Goal: Transaction & Acquisition: Purchase product/service

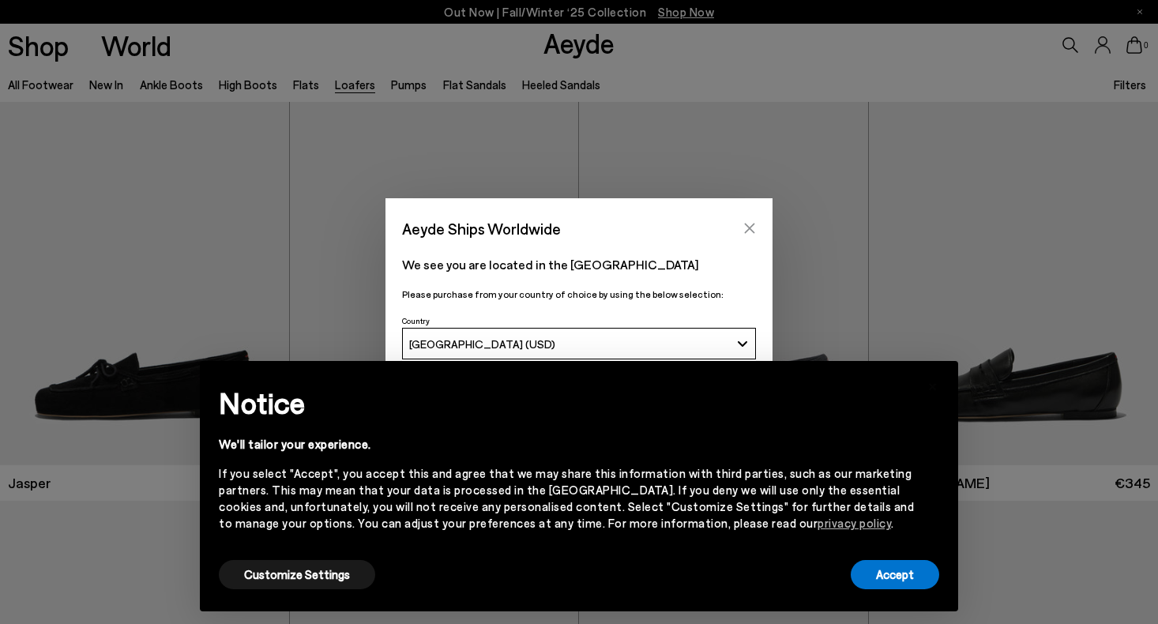
click at [746, 226] on icon "Close" at bounding box center [749, 228] width 13 height 13
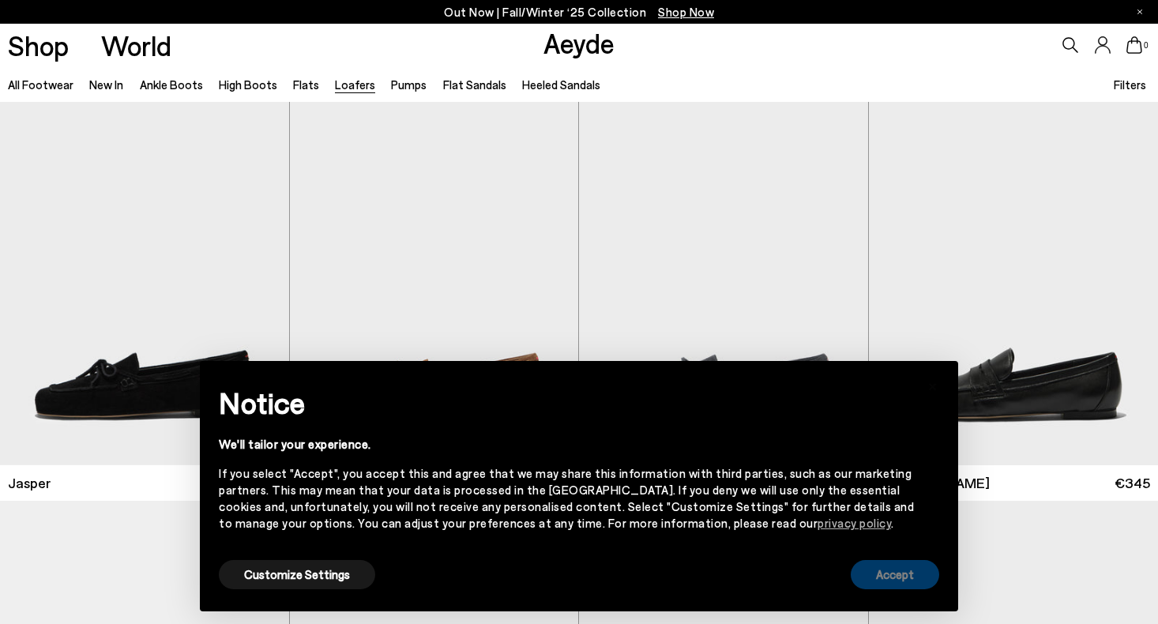
click at [897, 572] on button "Accept" at bounding box center [895, 574] width 88 height 29
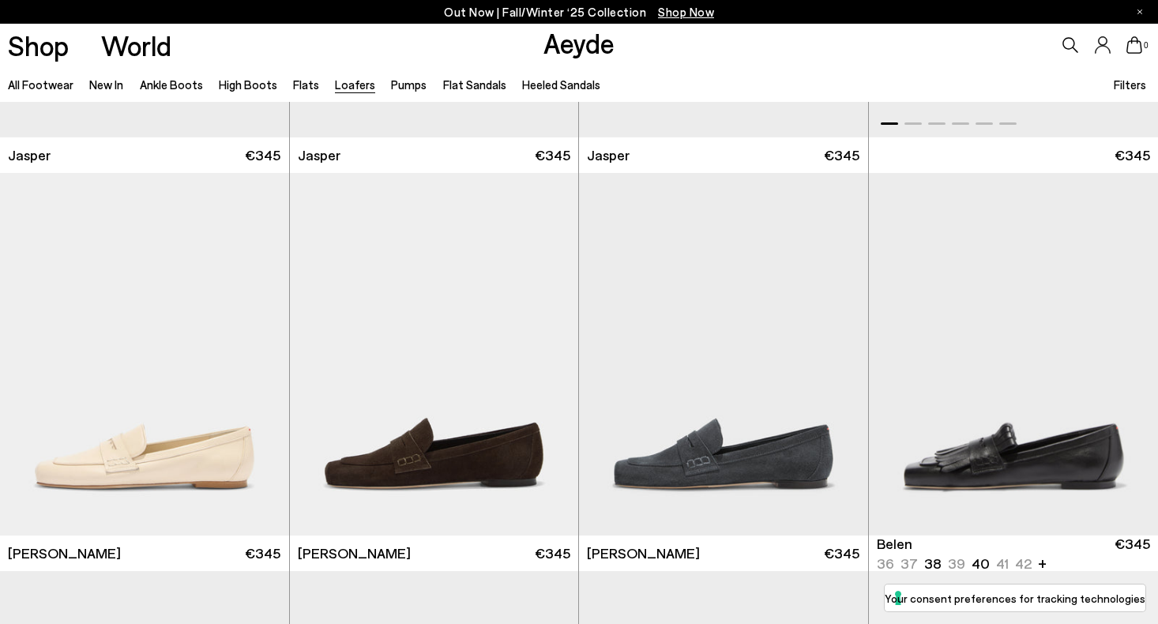
scroll to position [468, 0]
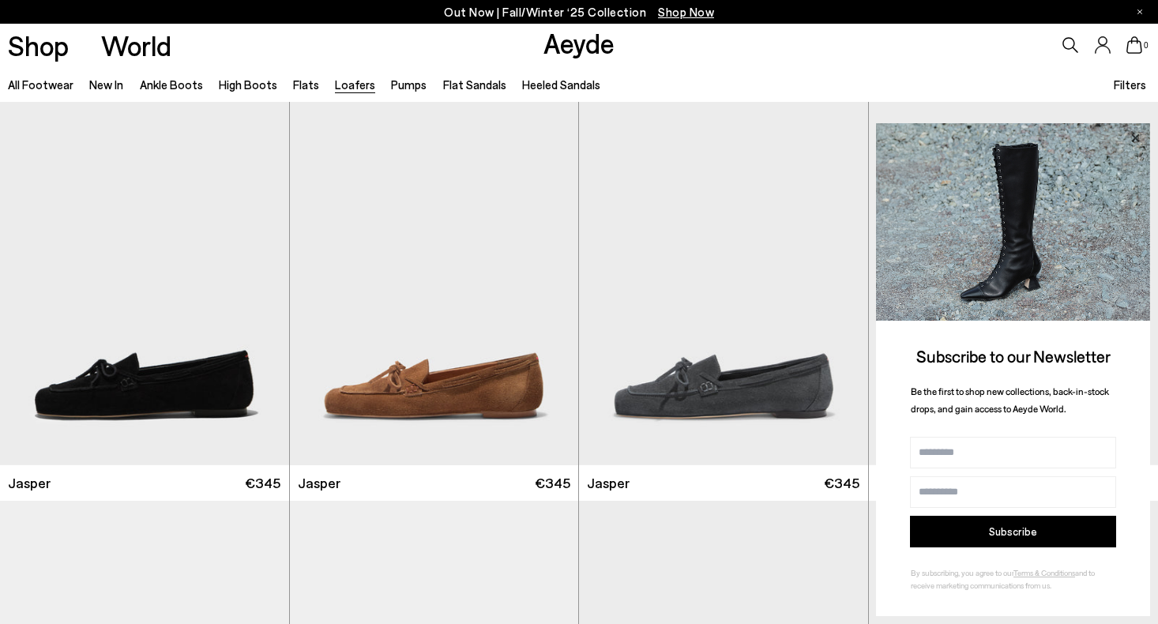
click at [1134, 137] on icon at bounding box center [1135, 138] width 21 height 21
click at [1137, 134] on icon at bounding box center [1135, 138] width 21 height 21
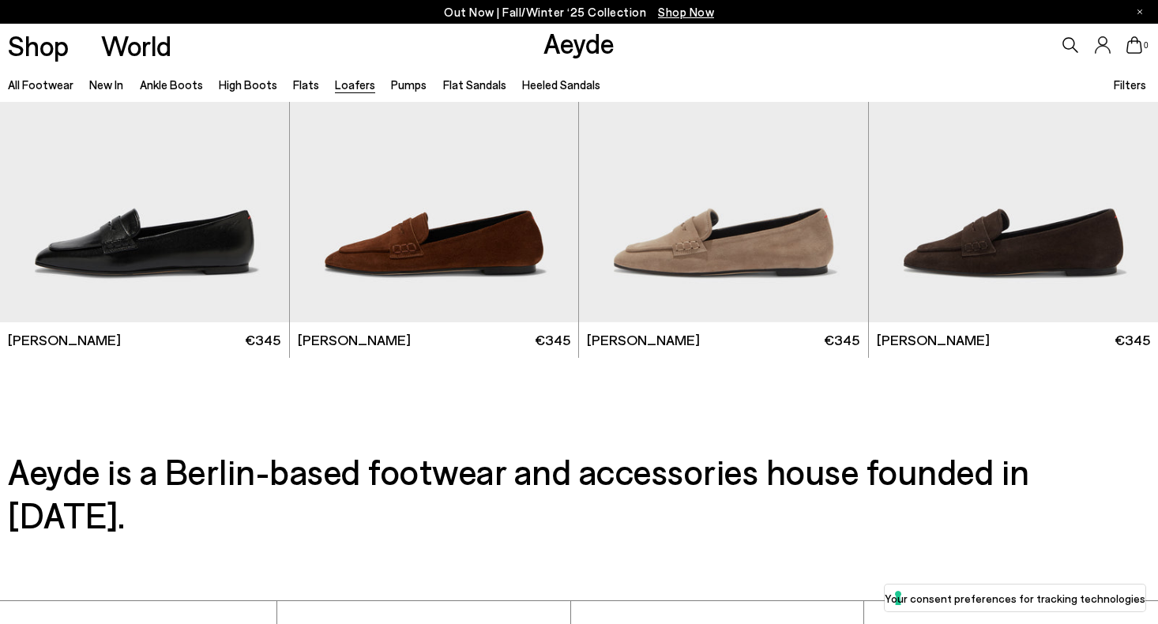
scroll to position [2935, 0]
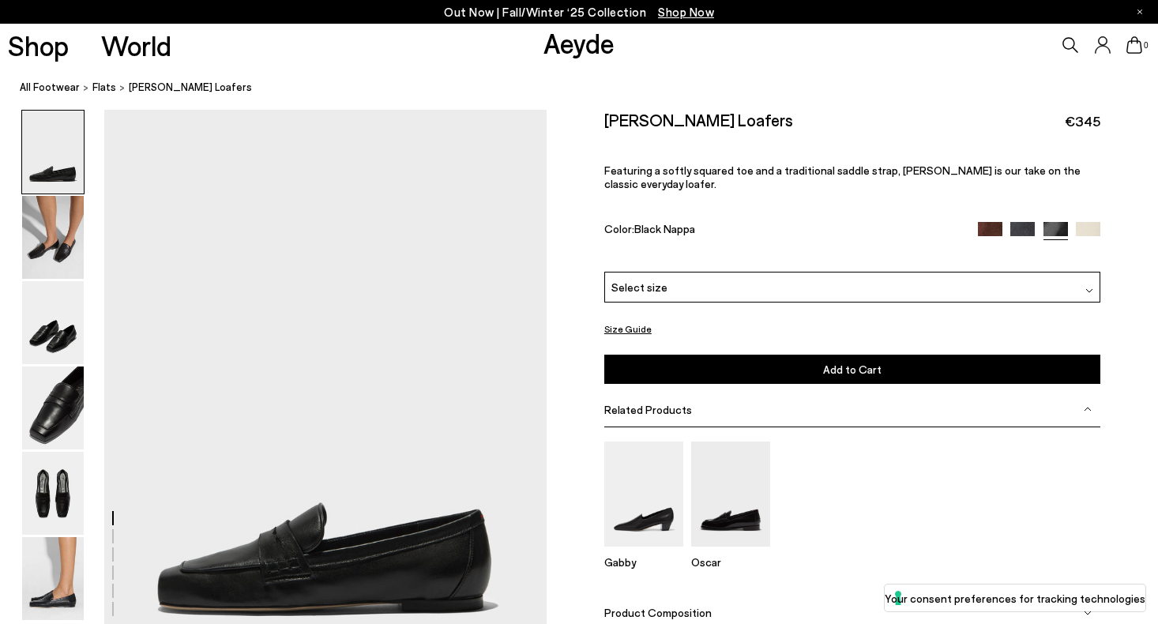
click at [991, 222] on img at bounding box center [990, 234] width 24 height 24
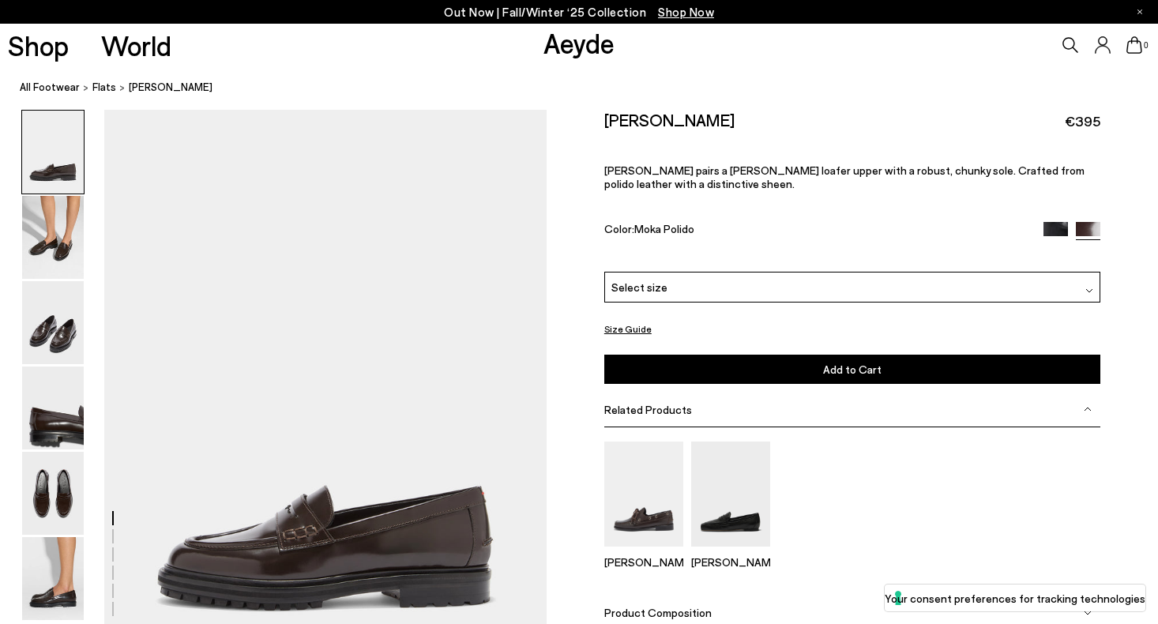
click at [1052, 235] on div at bounding box center [1072, 231] width 57 height 18
click at [1054, 231] on img at bounding box center [1056, 234] width 24 height 24
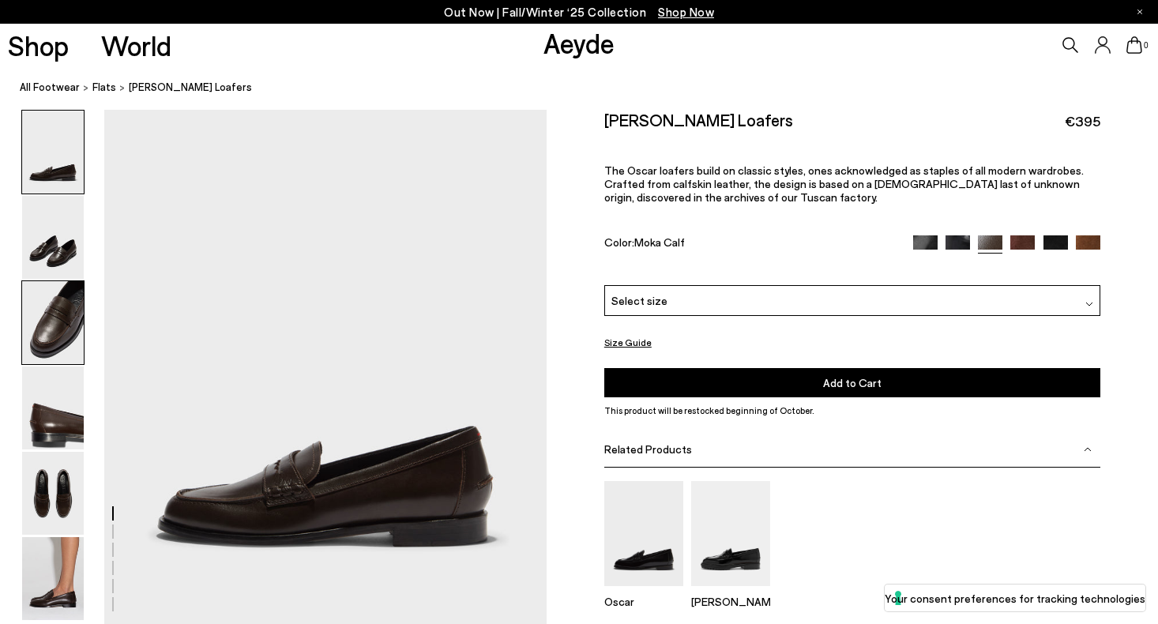
click at [45, 341] on img at bounding box center [53, 322] width 62 height 83
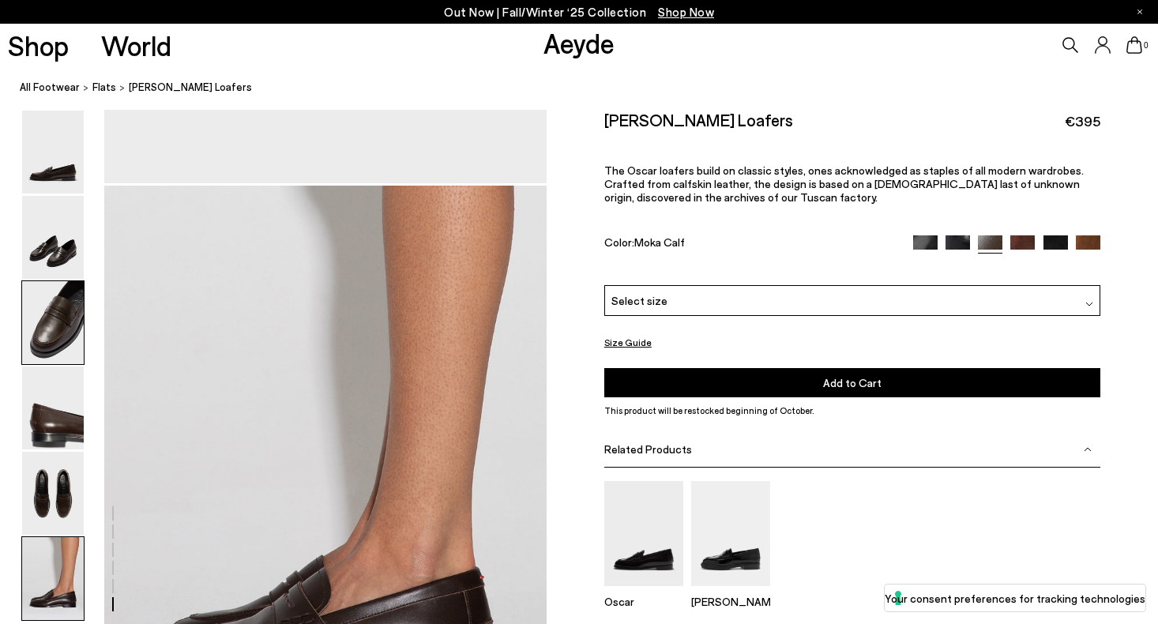
scroll to position [3117, 0]
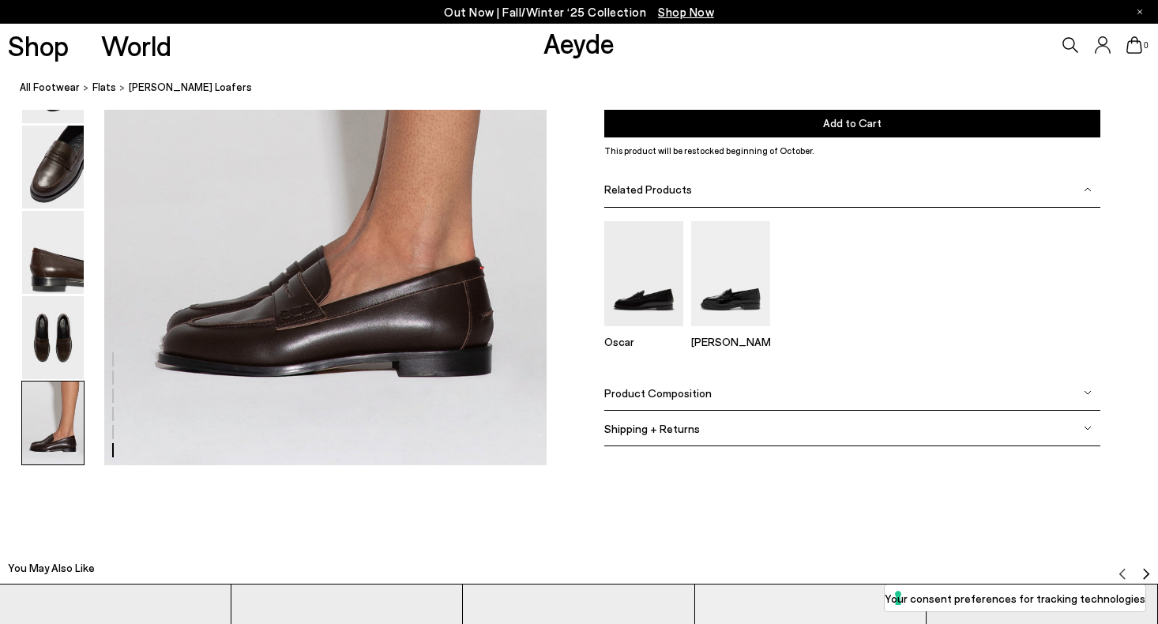
click at [67, 412] on img at bounding box center [53, 423] width 62 height 83
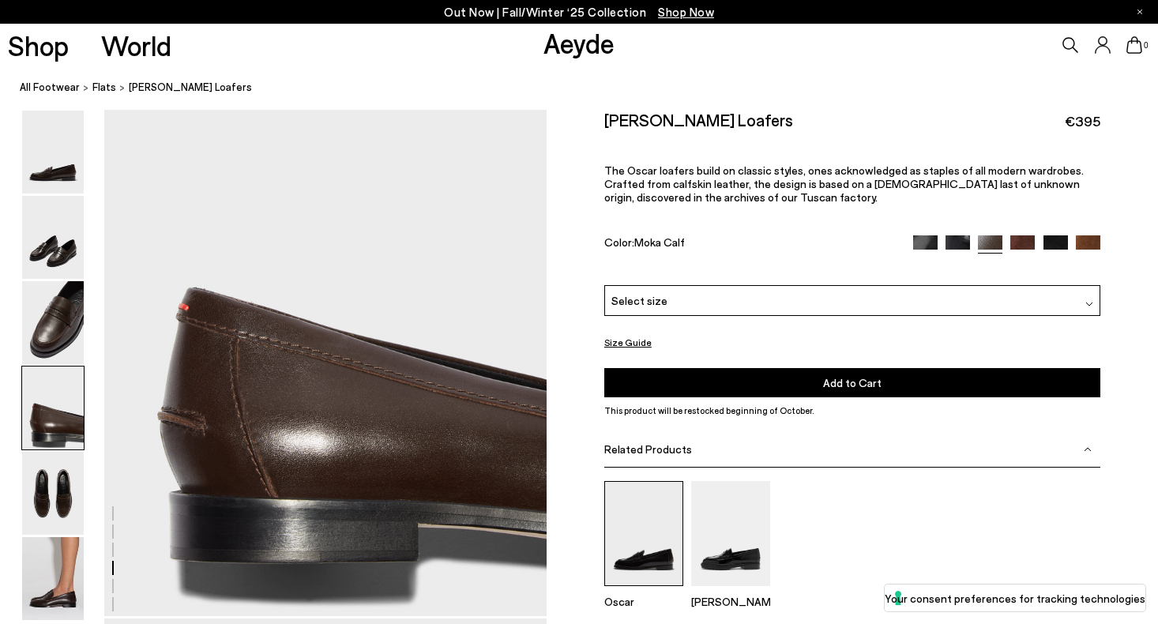
scroll to position [1230, 0]
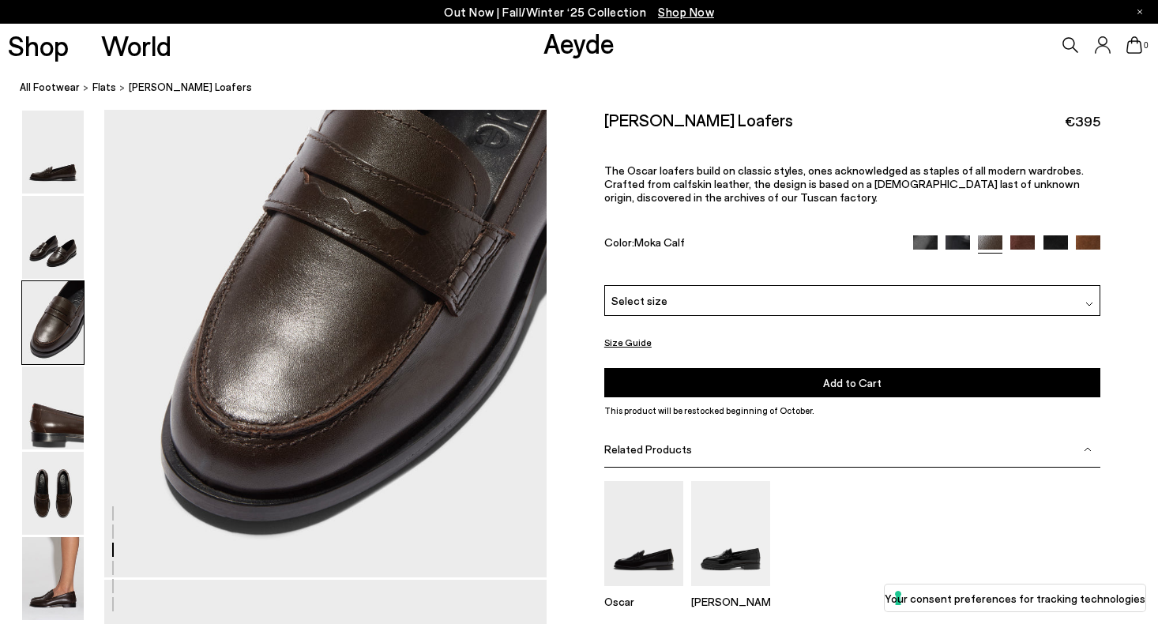
click at [957, 237] on img at bounding box center [958, 247] width 24 height 24
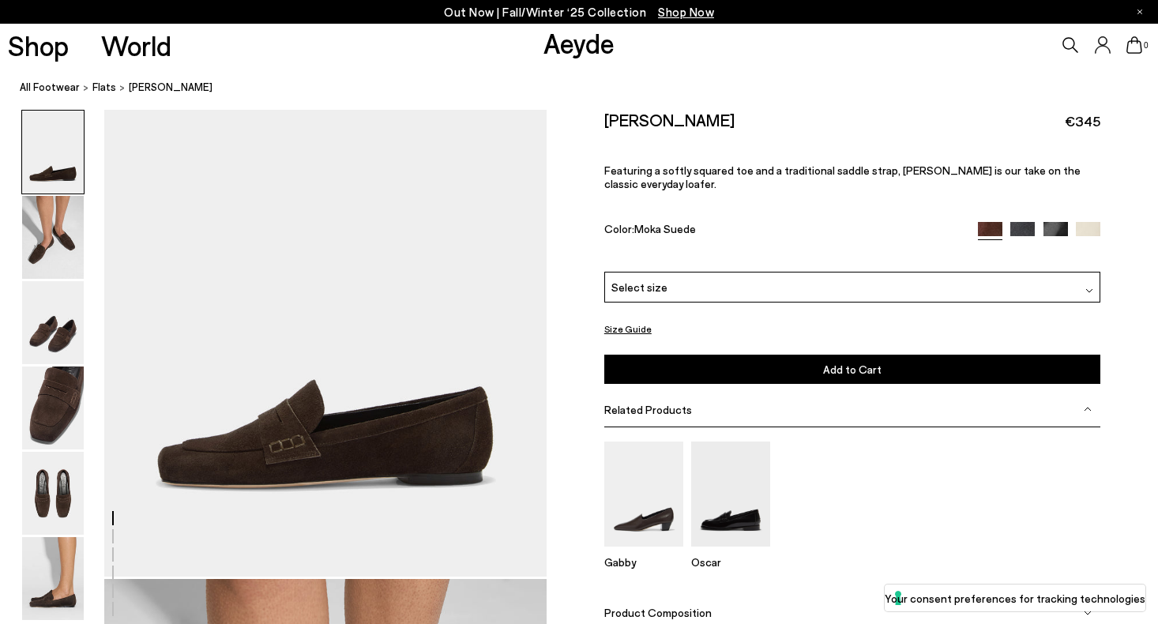
scroll to position [125, 0]
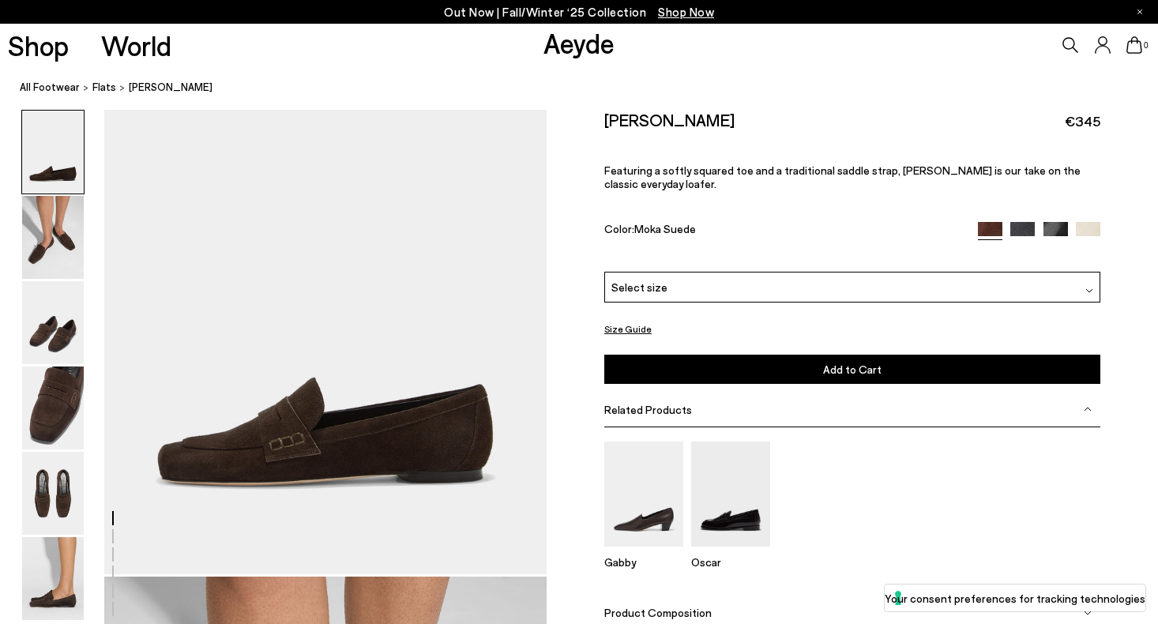
click at [1049, 222] on img at bounding box center [1056, 234] width 24 height 24
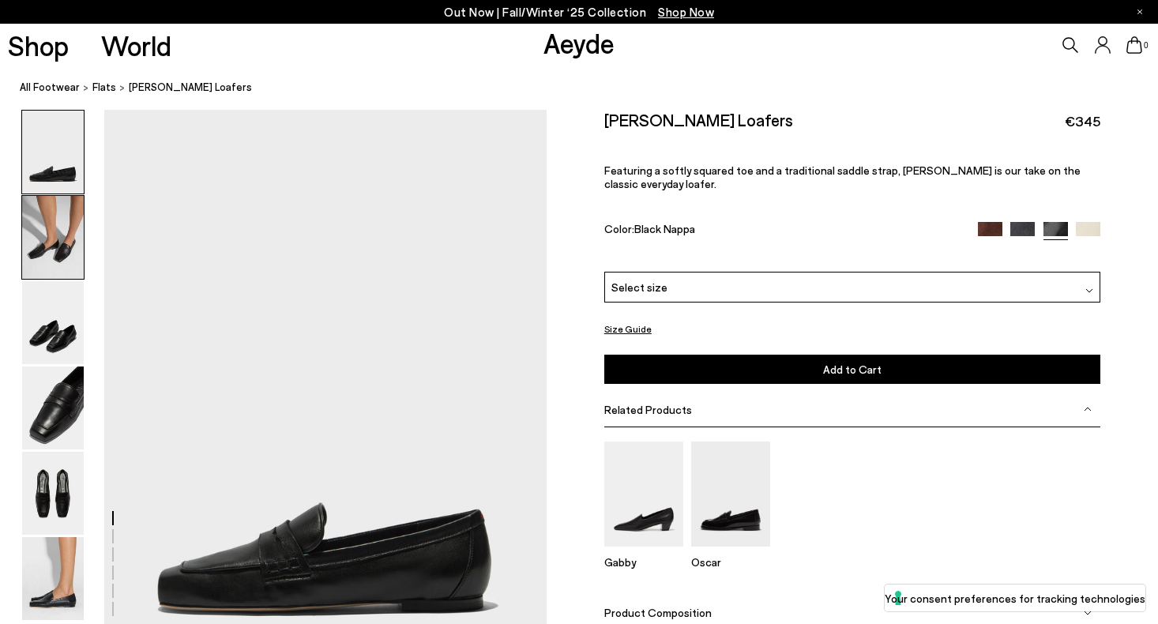
click at [60, 247] on img at bounding box center [53, 237] width 62 height 83
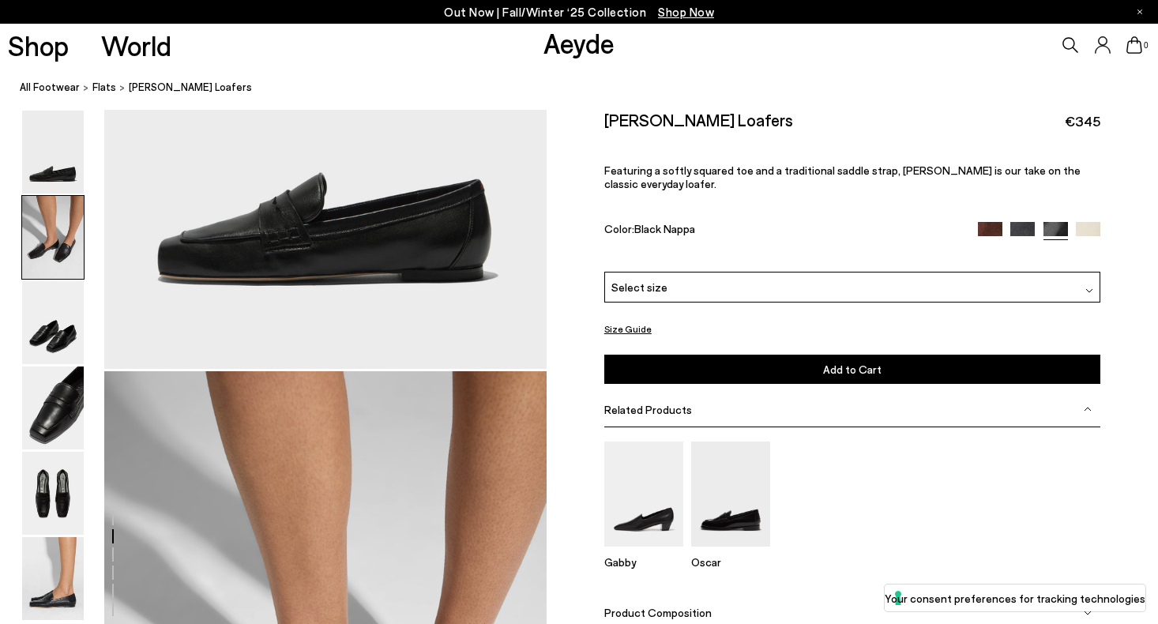
scroll to position [305, 0]
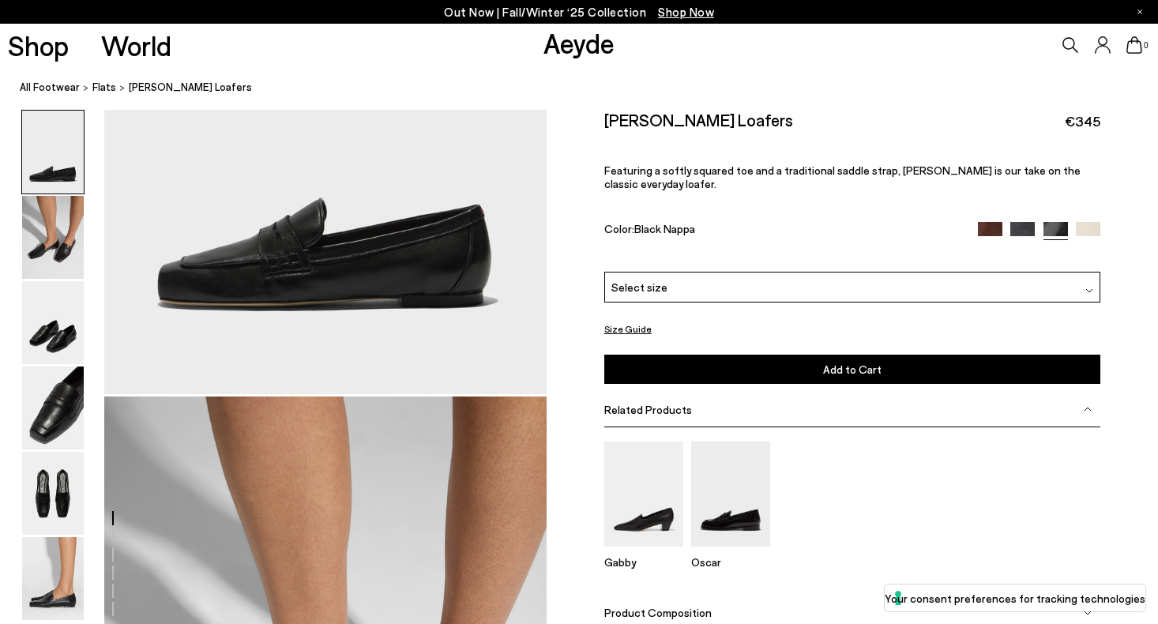
click at [1023, 222] on img at bounding box center [1022, 234] width 24 height 24
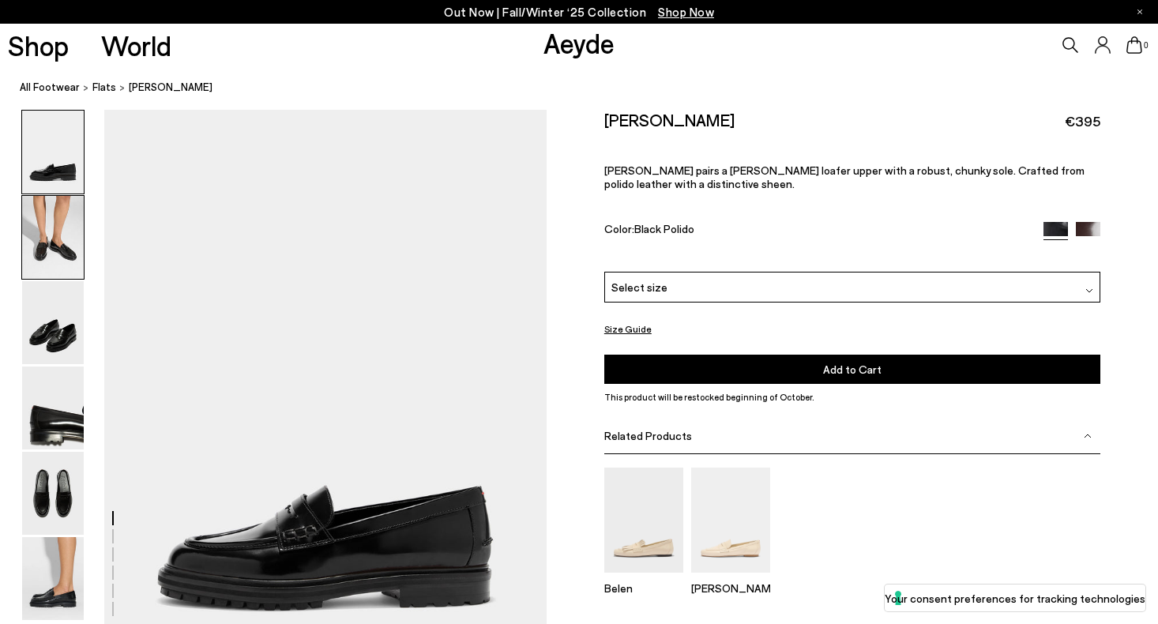
click at [78, 231] on img at bounding box center [53, 237] width 62 height 83
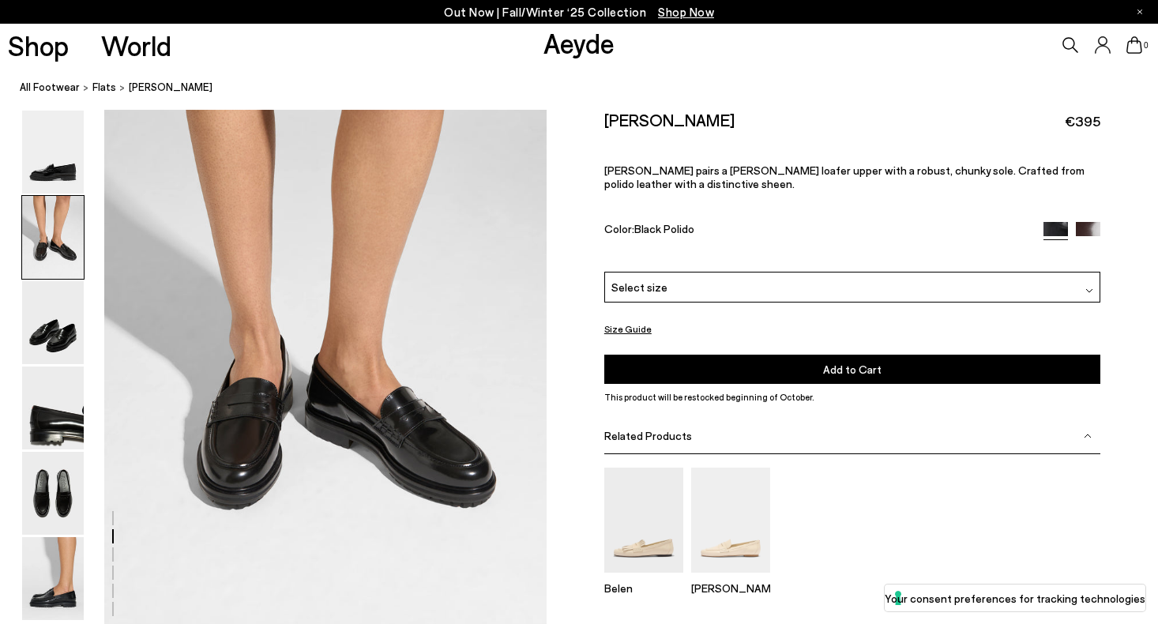
scroll to position [669, 0]
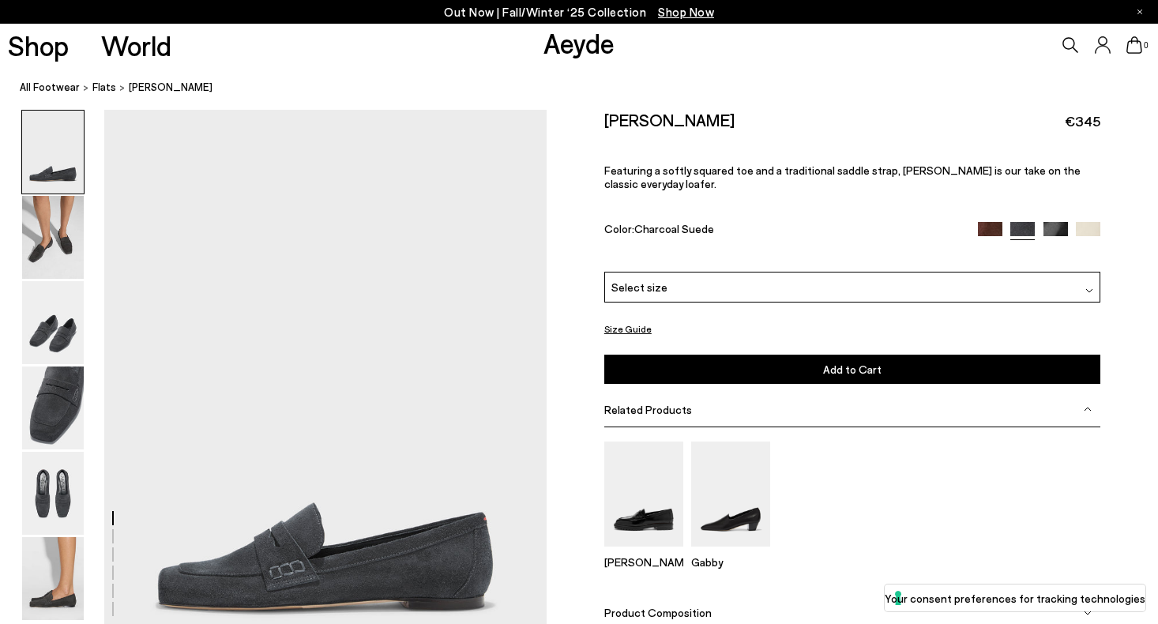
click at [991, 222] on img at bounding box center [990, 234] width 24 height 24
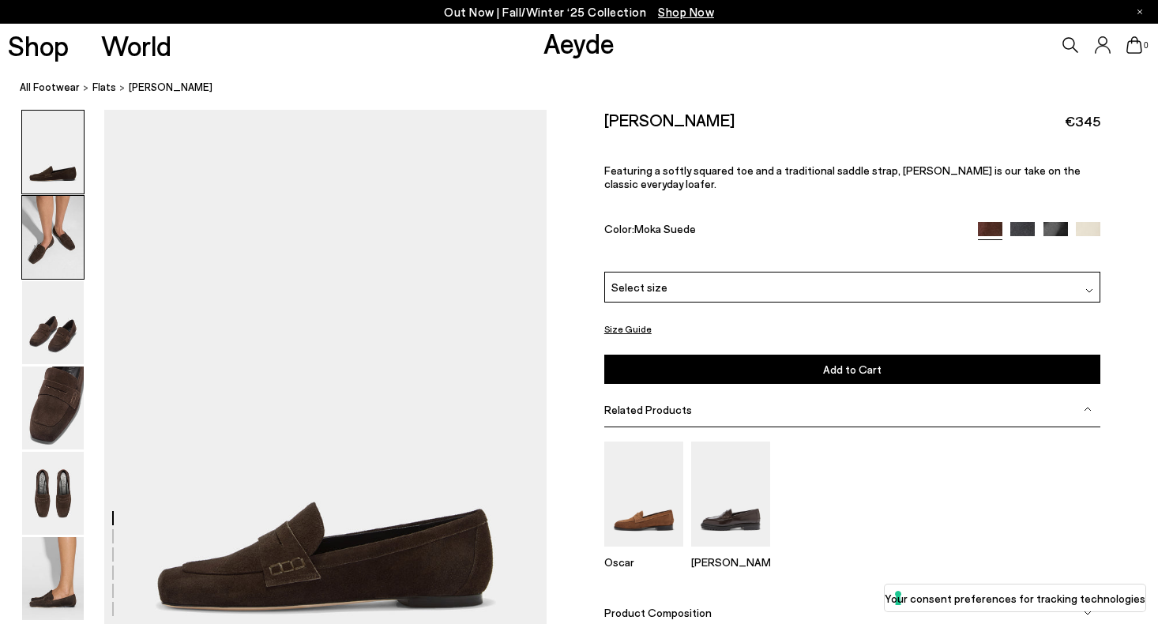
click at [56, 212] on img at bounding box center [53, 237] width 62 height 83
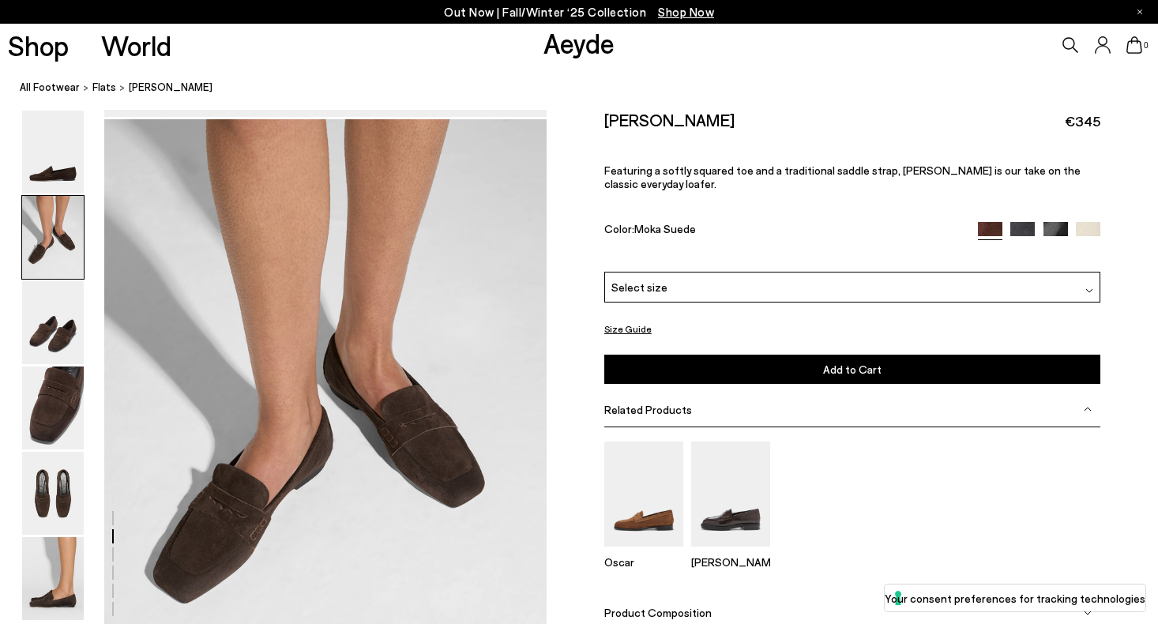
scroll to position [593, 0]
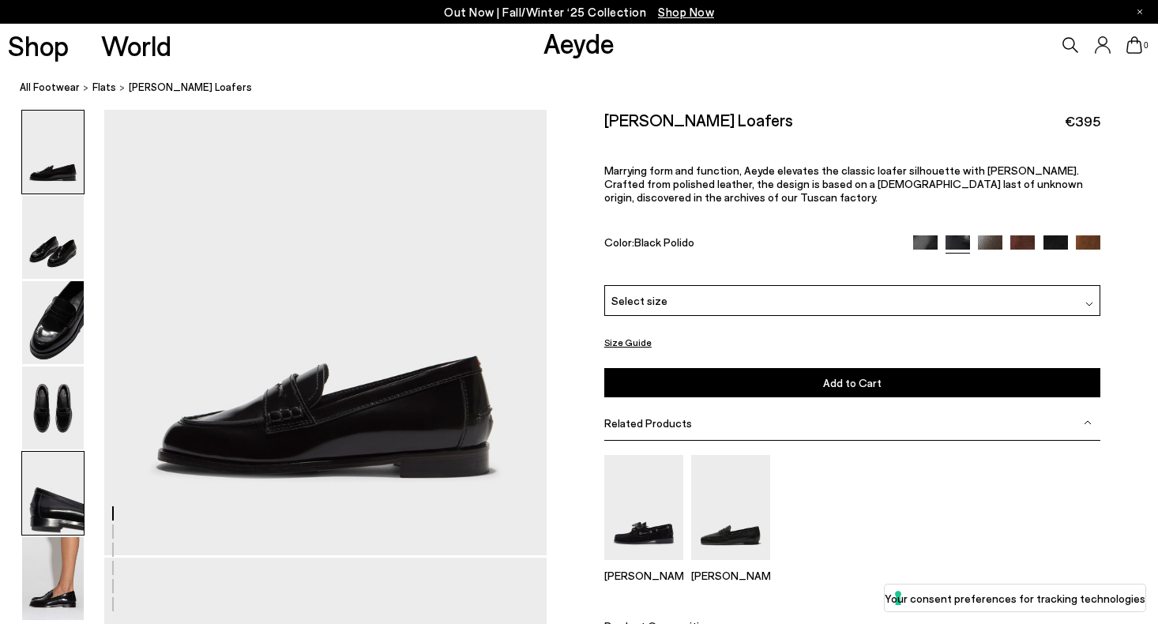
click at [46, 502] on img at bounding box center [53, 493] width 62 height 83
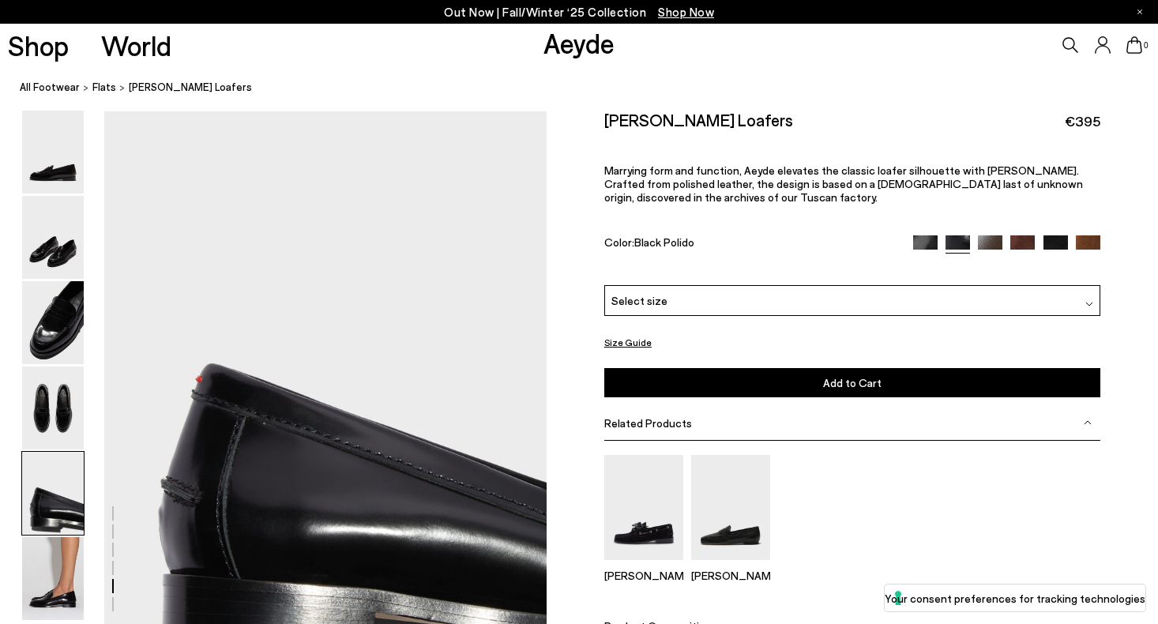
scroll to position [2293, 0]
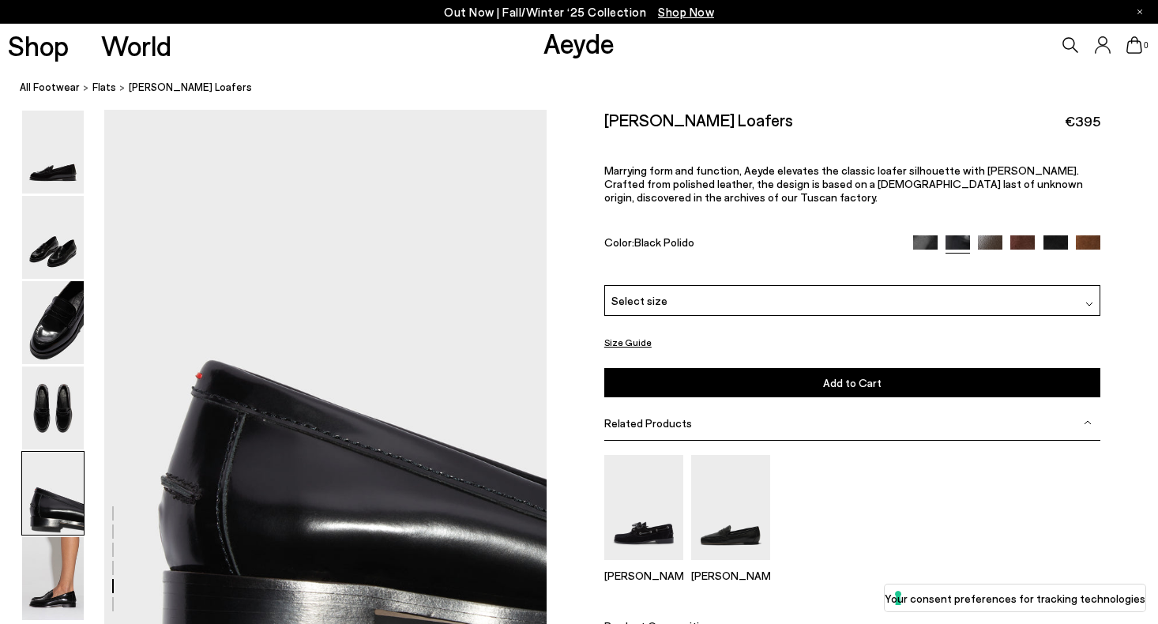
click at [924, 241] on img at bounding box center [925, 247] width 24 height 24
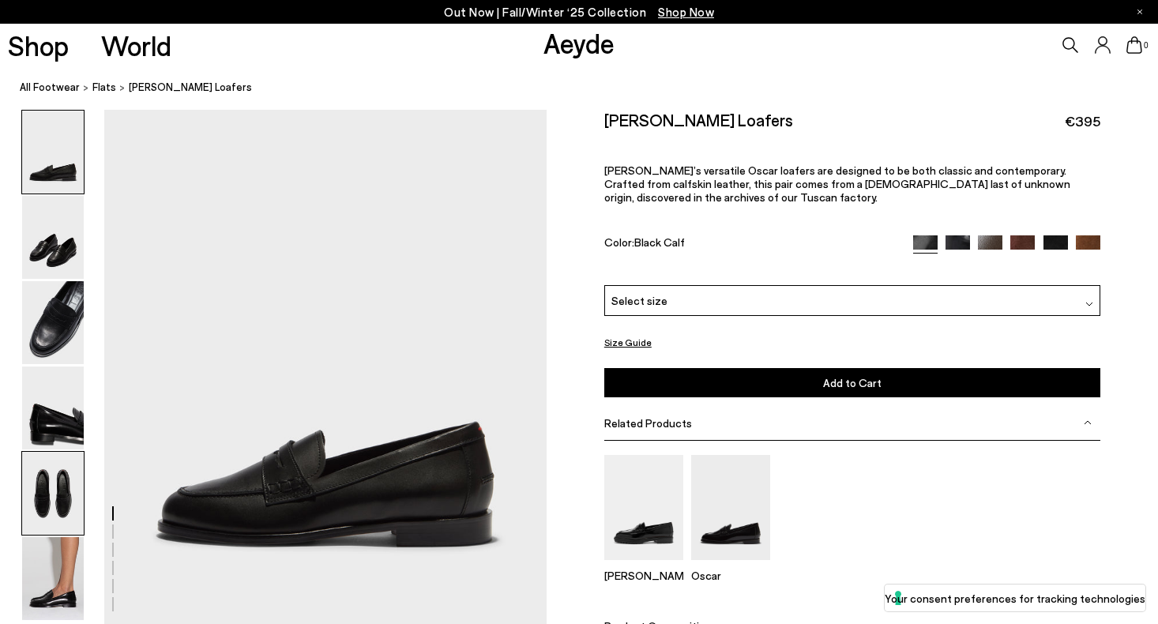
click at [43, 476] on img at bounding box center [53, 493] width 62 height 83
click at [644, 294] on span "Select size" at bounding box center [639, 300] width 56 height 17
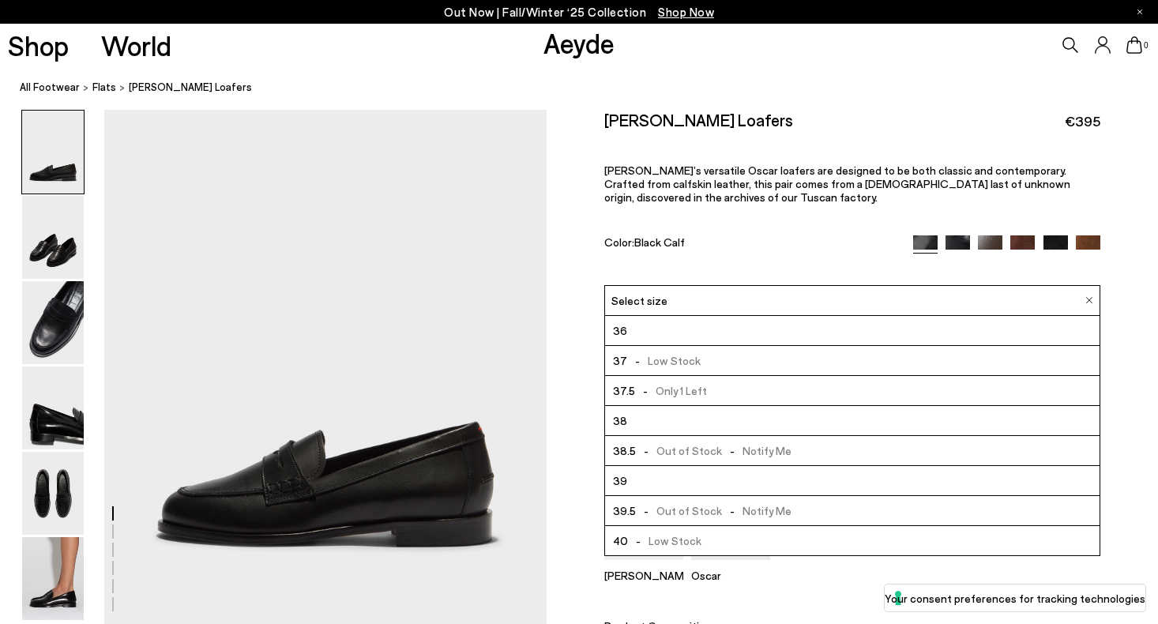
click at [684, 394] on span "- Only 1 Left" at bounding box center [671, 391] width 72 height 20
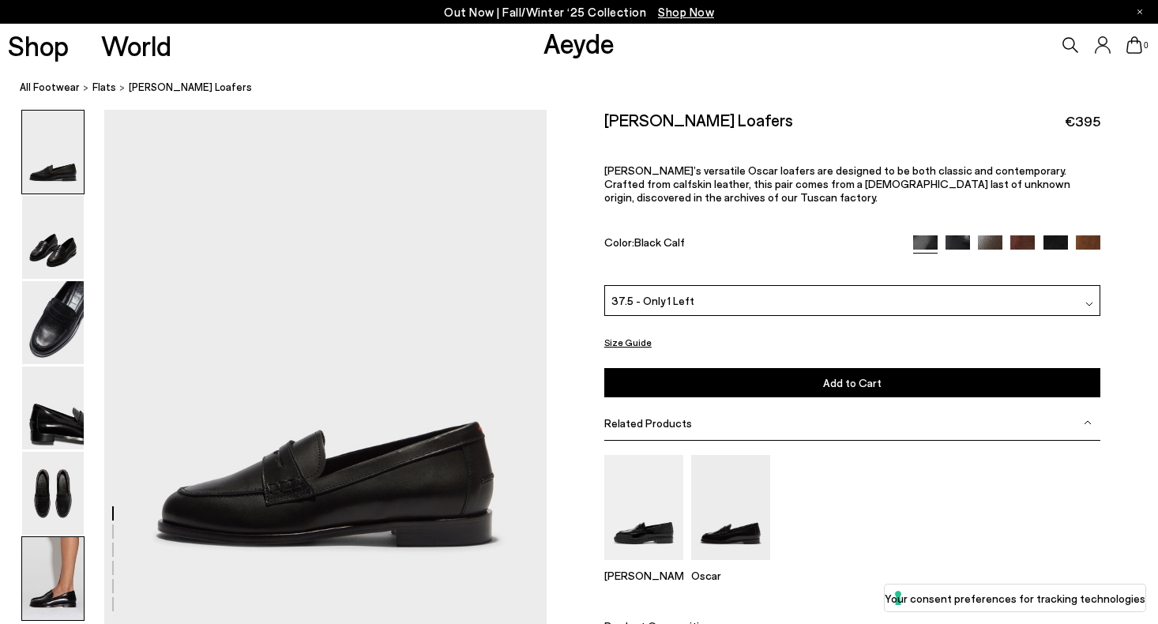
click at [63, 578] on img at bounding box center [53, 578] width 62 height 83
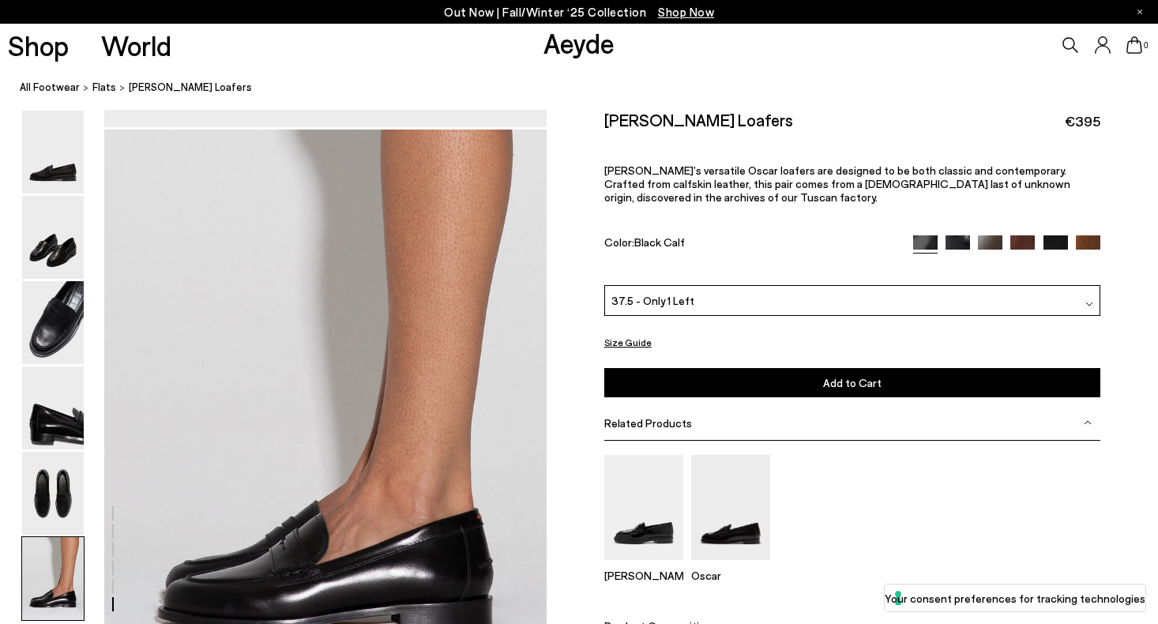
scroll to position [2850, 0]
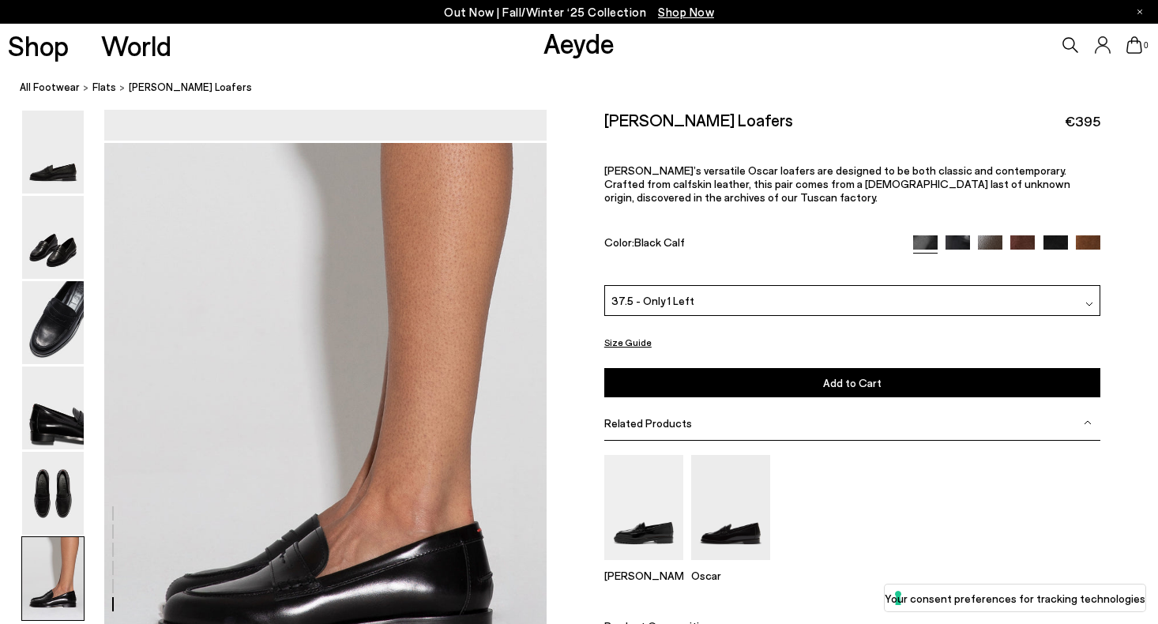
click at [1022, 236] on img at bounding box center [1022, 247] width 24 height 24
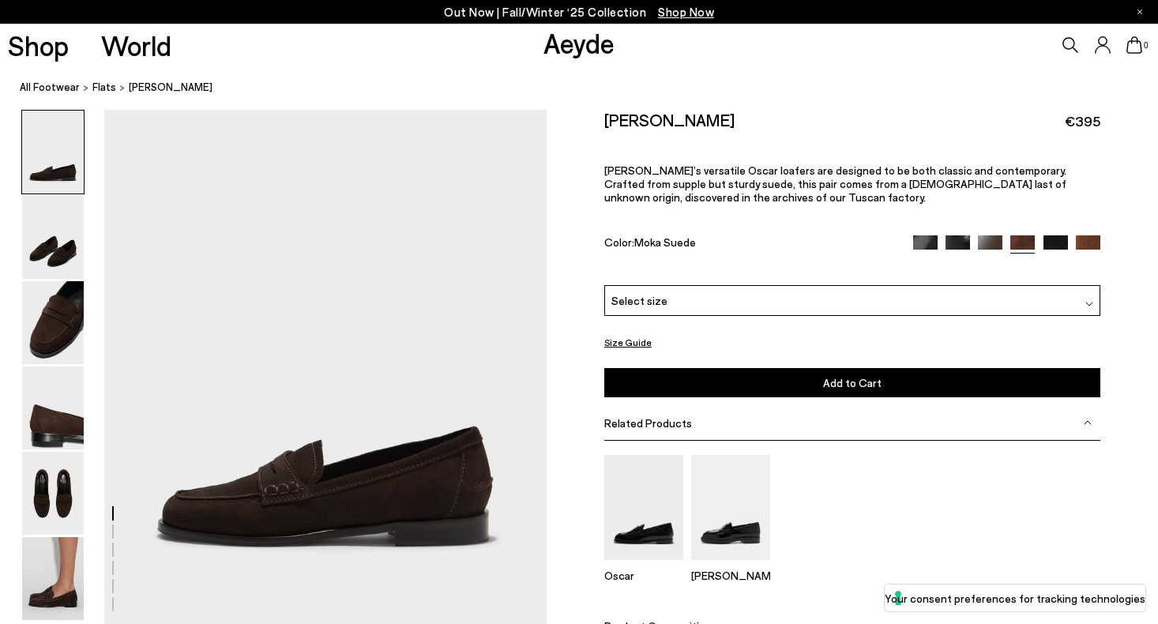
click at [986, 239] on img at bounding box center [990, 247] width 24 height 24
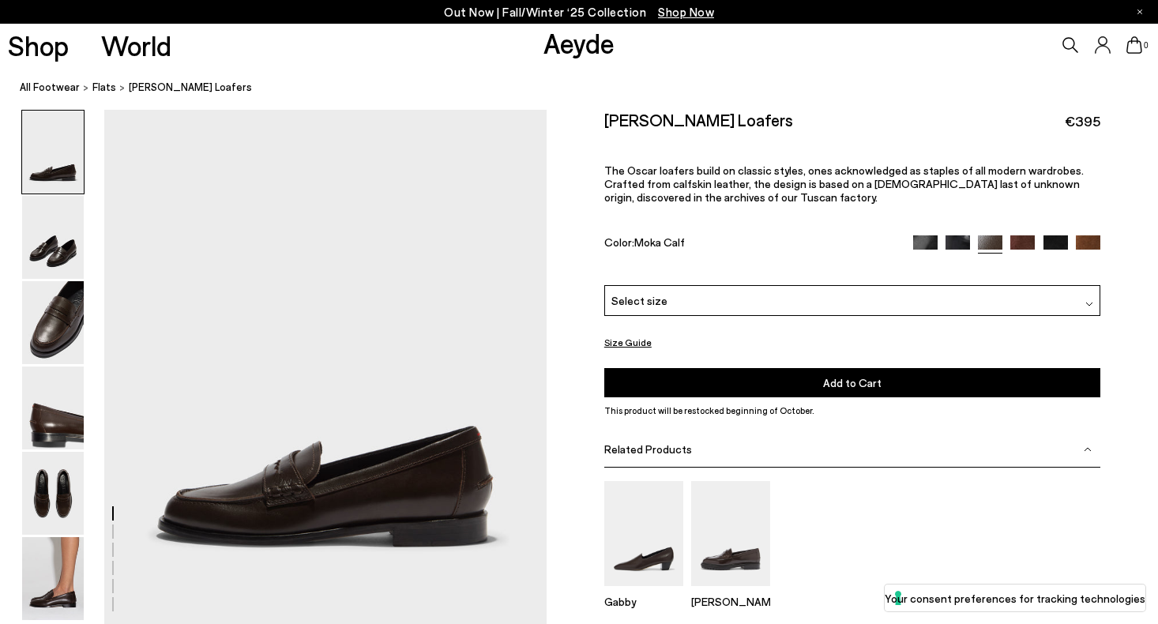
click at [955, 243] on img at bounding box center [958, 247] width 24 height 24
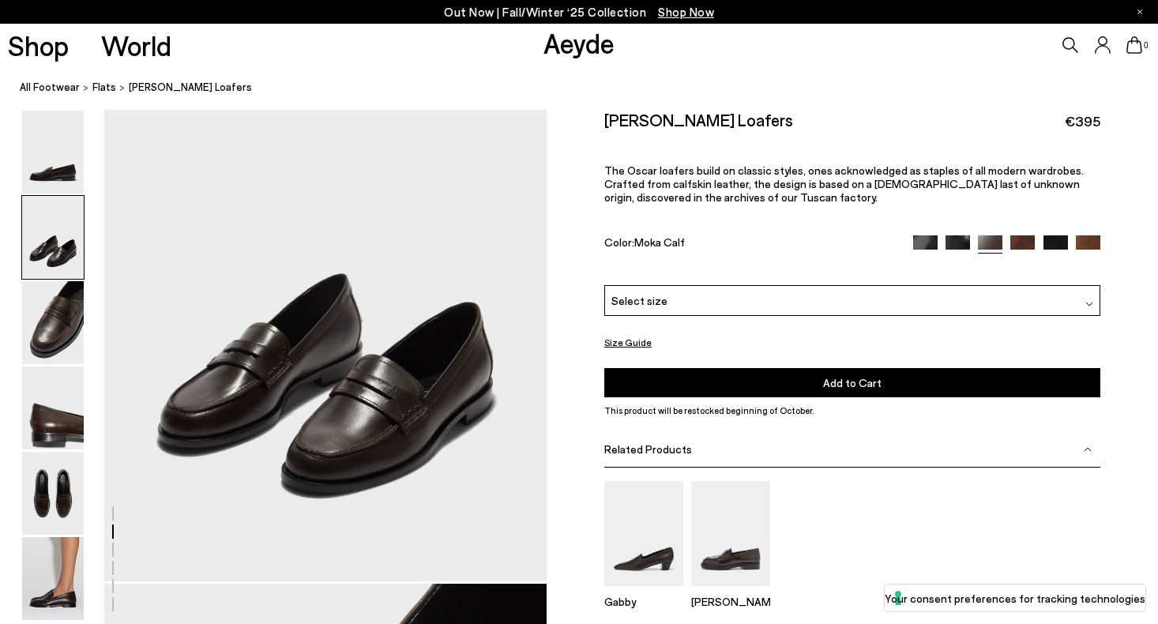
scroll to position [639, 0]
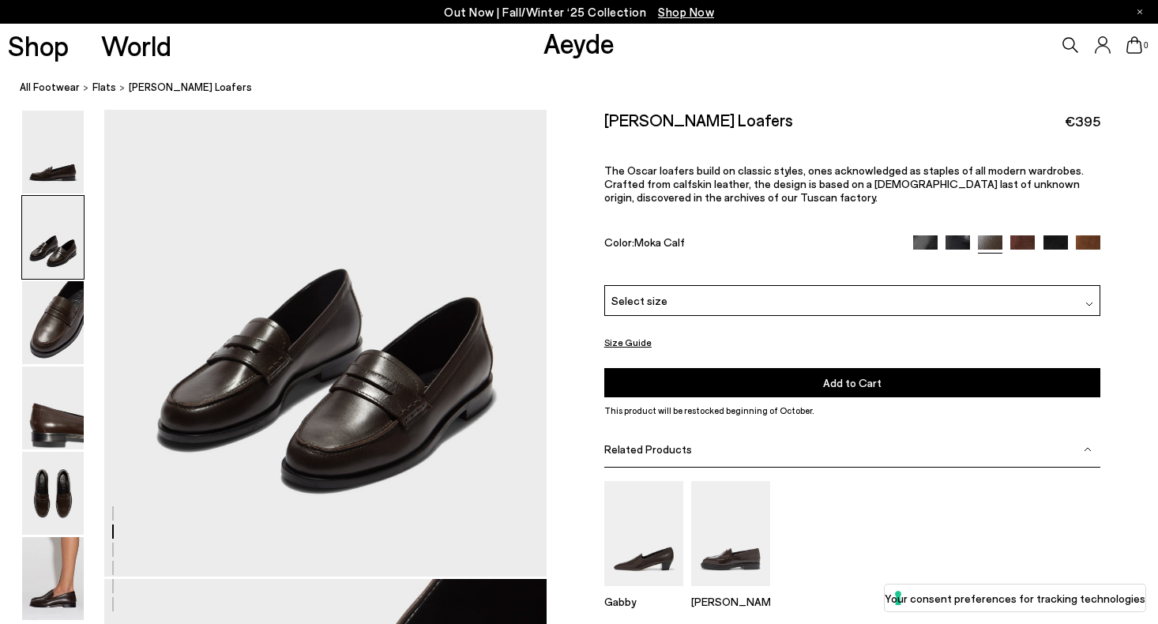
click at [959, 237] on img at bounding box center [958, 247] width 24 height 24
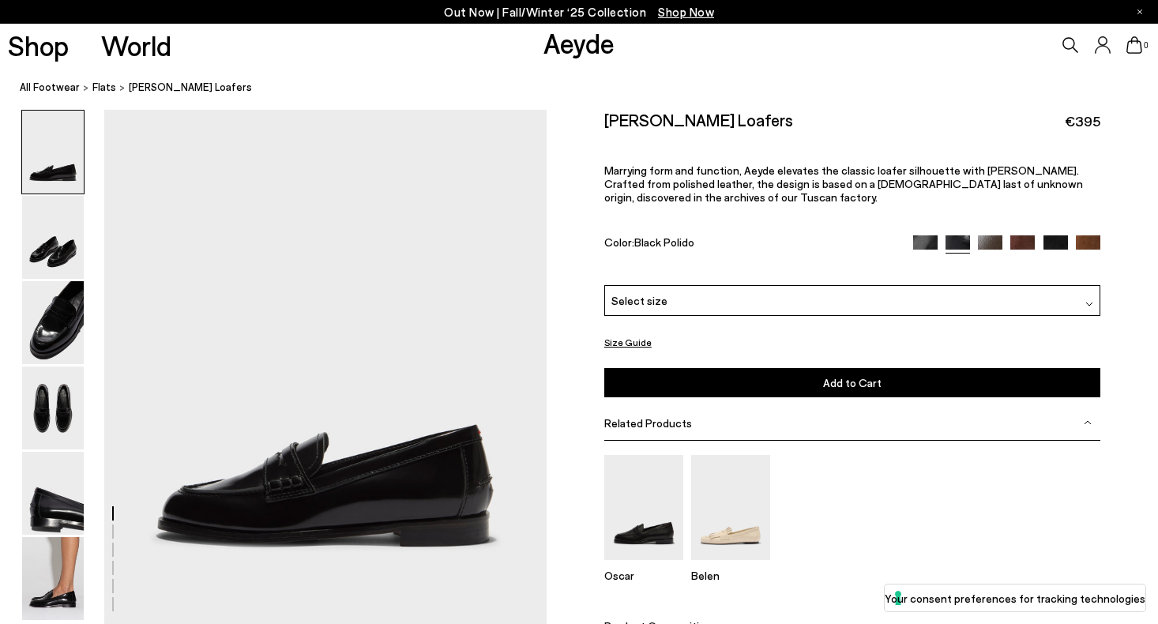
click at [935, 243] on img at bounding box center [925, 247] width 24 height 24
